Goal: Task Accomplishment & Management: Manage account settings

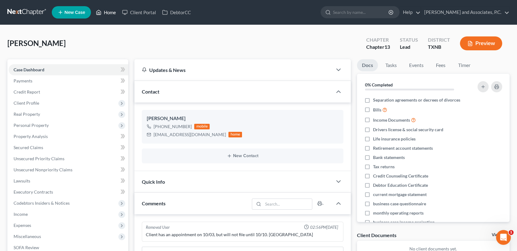
click at [111, 13] on link "Home" at bounding box center [106, 12] width 26 height 11
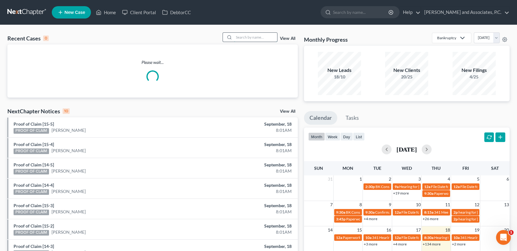
click at [246, 37] on input "search" at bounding box center [255, 37] width 43 height 9
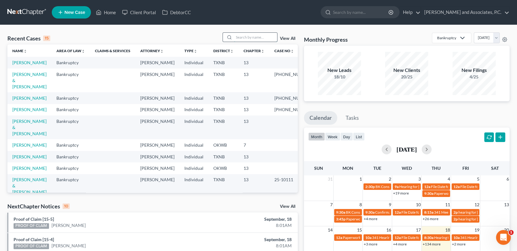
click at [239, 37] on input "search" at bounding box center [255, 37] width 43 height 9
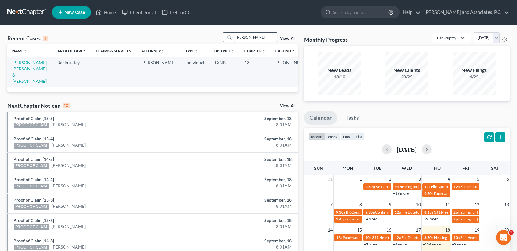
type input "[PERSON_NAME]"
click at [32, 65] on link "[PERSON_NAME], [PERSON_NAME] & [PERSON_NAME]" at bounding box center [29, 72] width 35 height 24
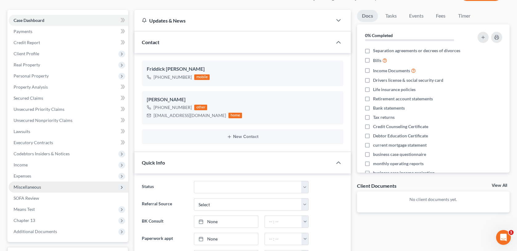
scroll to position [123, 0]
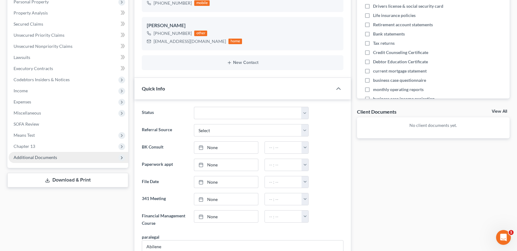
click at [50, 158] on span "Additional Documents" at bounding box center [35, 156] width 43 height 5
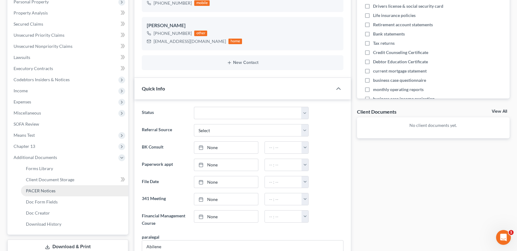
click at [52, 191] on span "PACER Notices" at bounding box center [41, 190] width 30 height 5
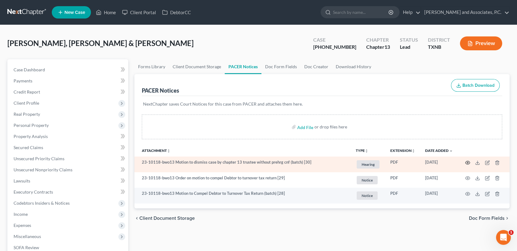
click at [467, 163] on icon "button" at bounding box center [467, 162] width 5 height 5
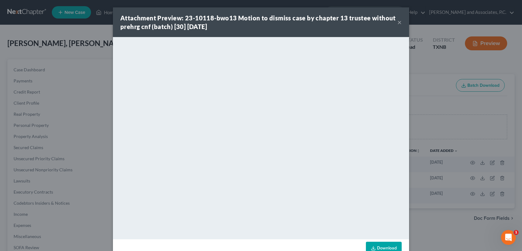
click at [397, 22] on button "×" at bounding box center [399, 22] width 4 height 7
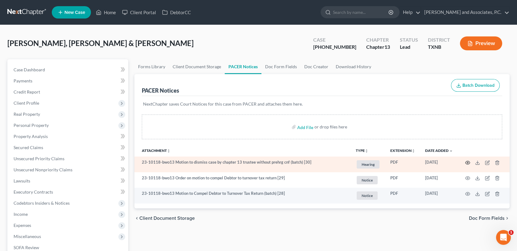
click at [466, 161] on icon "button" at bounding box center [467, 162] width 5 height 5
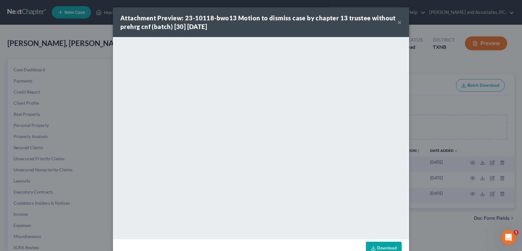
click at [398, 22] on button "×" at bounding box center [399, 22] width 4 height 7
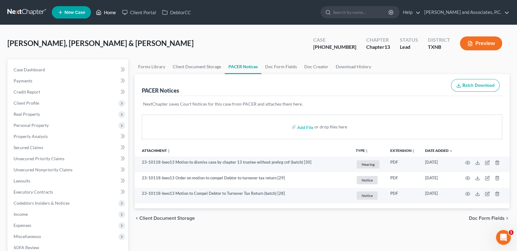
click at [109, 11] on link "Home" at bounding box center [106, 12] width 26 height 11
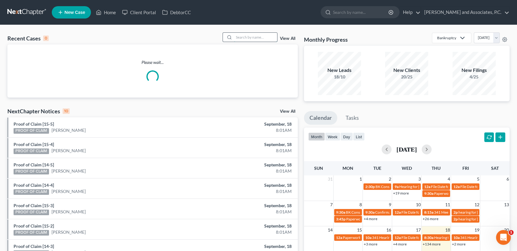
click at [259, 38] on input "search" at bounding box center [255, 37] width 43 height 9
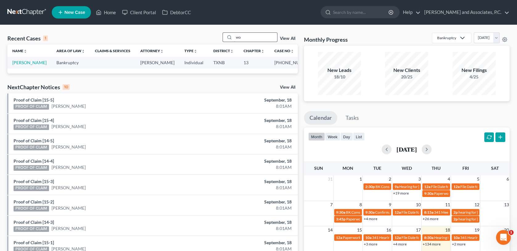
type input "w"
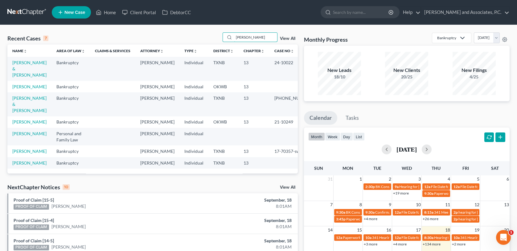
type input "[PERSON_NAME]"
click at [24, 99] on link "[PERSON_NAME] & [PERSON_NAME]" at bounding box center [29, 104] width 34 height 18
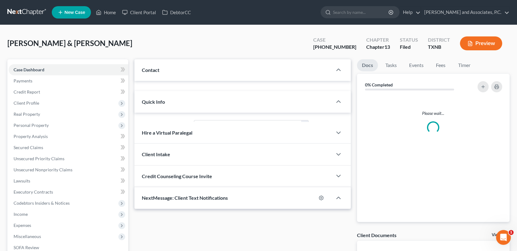
click at [23, 100] on span "Client Profile" at bounding box center [27, 102] width 26 height 5
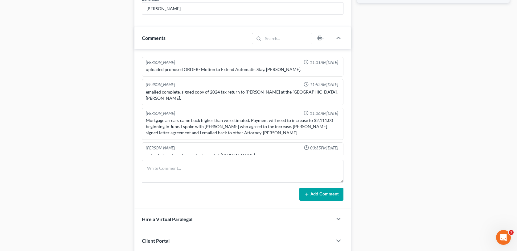
scroll to position [370, 0]
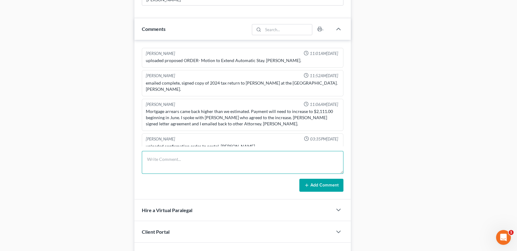
click at [177, 161] on textarea at bounding box center [242, 162] width 201 height 23
click at [230, 157] on textarea "Client called and said there is no way she can make the full" at bounding box center [242, 162] width 201 height 23
click at [263, 157] on textarea "Client called and said there is no way she can't make the full" at bounding box center [242, 162] width 201 height 23
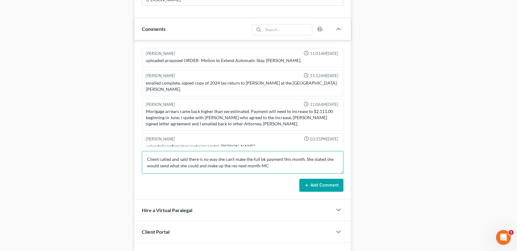
type textarea "Client called and said there is no way she can't make the full bk payment this …"
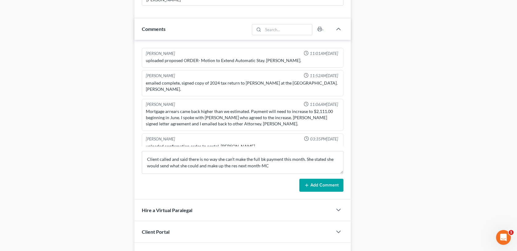
click at [307, 183] on icon at bounding box center [306, 185] width 5 height 5
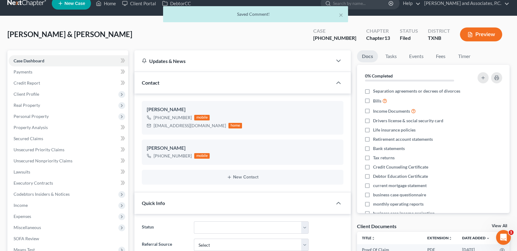
scroll to position [0, 0]
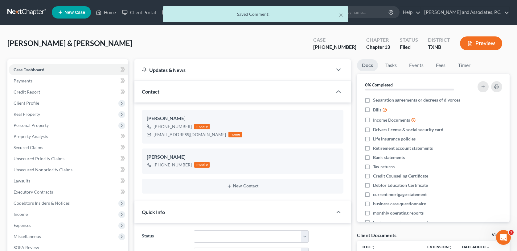
click at [111, 12] on div "× Saved Comment!" at bounding box center [255, 15] width 517 height 19
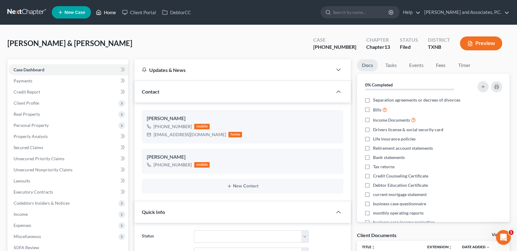
click at [111, 11] on link "Home" at bounding box center [106, 12] width 26 height 11
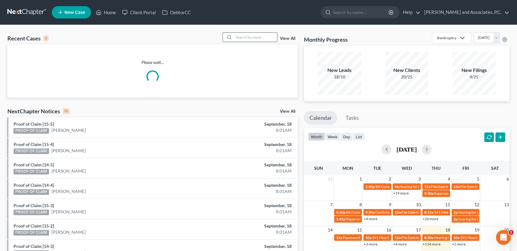
click at [238, 36] on input "search" at bounding box center [255, 37] width 43 height 9
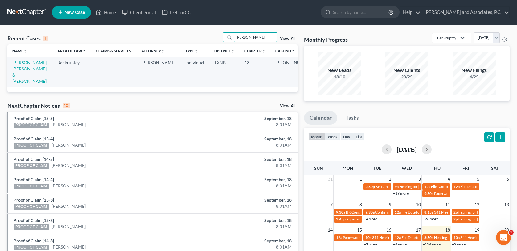
type input "[PERSON_NAME]"
click at [30, 63] on link "[PERSON_NAME], [PERSON_NAME] & [PERSON_NAME]" at bounding box center [29, 72] width 35 height 24
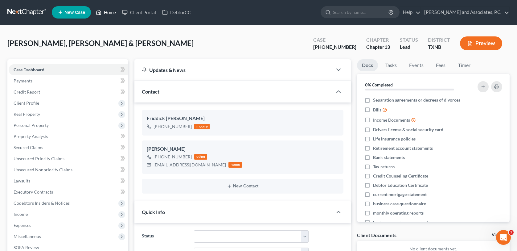
click at [110, 12] on link "Home" at bounding box center [106, 12] width 26 height 11
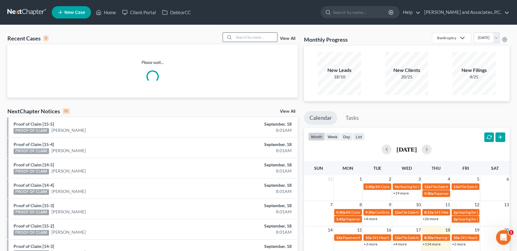
click at [236, 39] on input "search" at bounding box center [255, 37] width 43 height 9
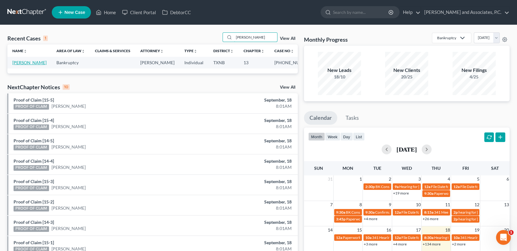
type input "[PERSON_NAME]"
click at [20, 64] on link "[PERSON_NAME]" at bounding box center [29, 62] width 34 height 5
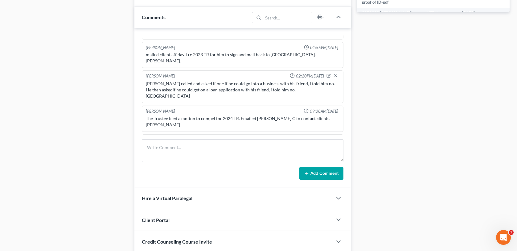
scroll to position [370, 0]
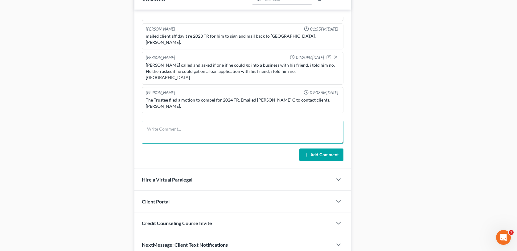
click at [155, 130] on textarea at bounding box center [242, 132] width 201 height 23
type textarea "scanned and uploaded 2024 Tax affidavit to the trustee-MC"
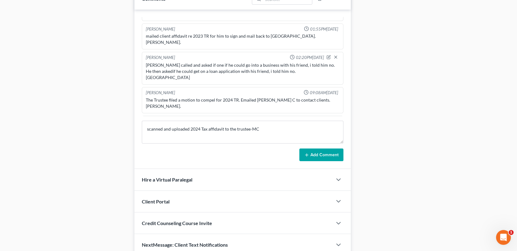
click at [324, 155] on button "Add Comment" at bounding box center [321, 154] width 44 height 13
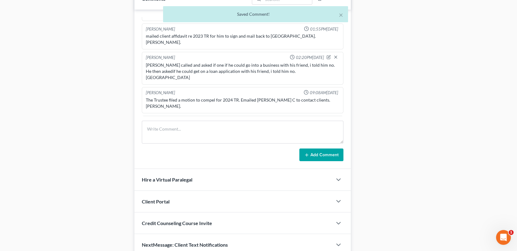
scroll to position [198, 0]
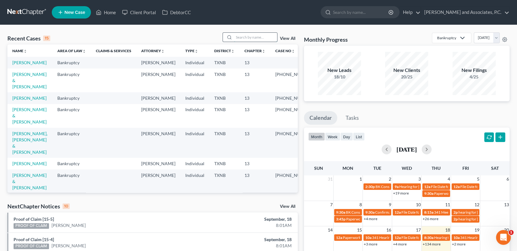
click at [243, 39] on input "search" at bounding box center [255, 37] width 43 height 9
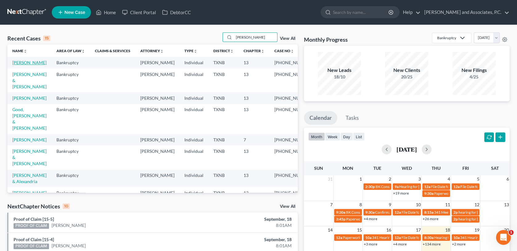
type input "[PERSON_NAME]"
click at [35, 61] on link "[PERSON_NAME]" at bounding box center [29, 62] width 34 height 5
